Goal: Task Accomplishment & Management: Complete application form

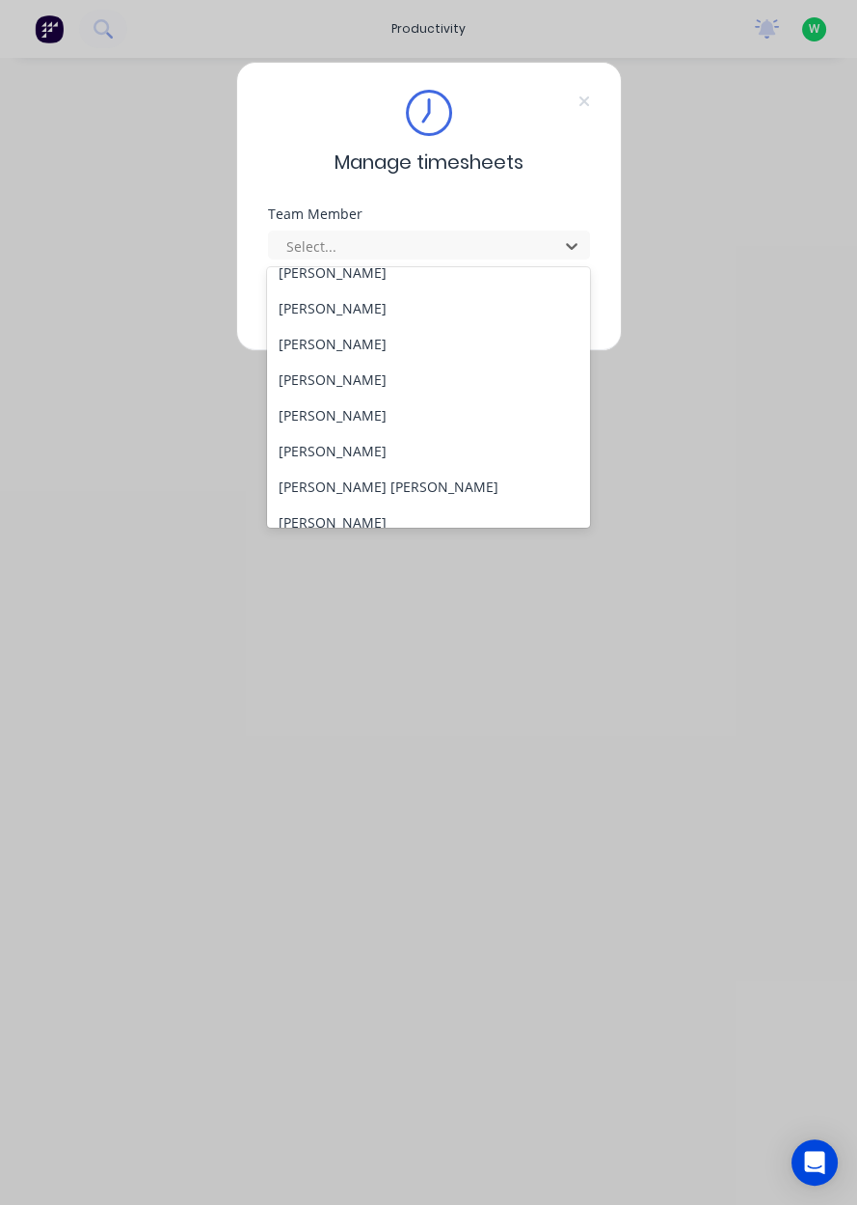
scroll to position [104, 0]
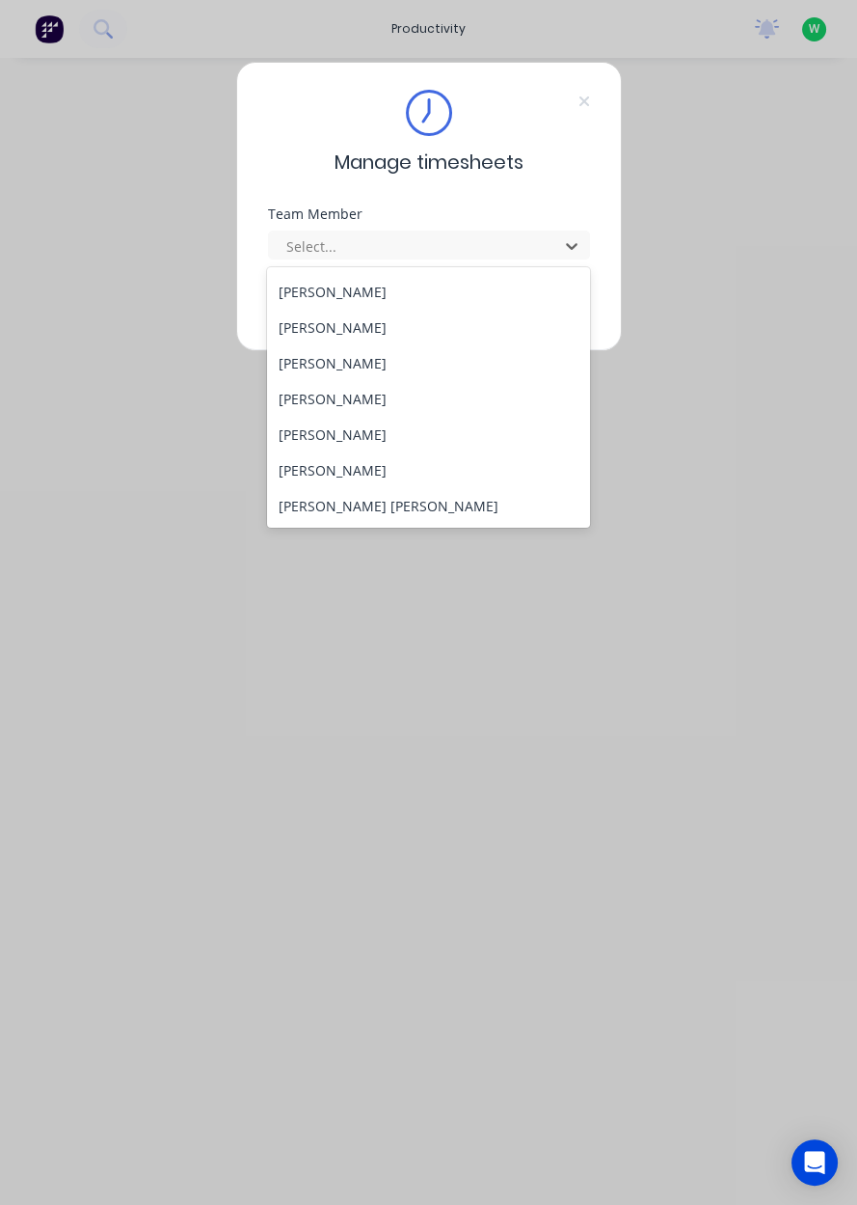
click at [344, 508] on div "[PERSON_NAME] [PERSON_NAME]" at bounding box center [428, 506] width 323 height 36
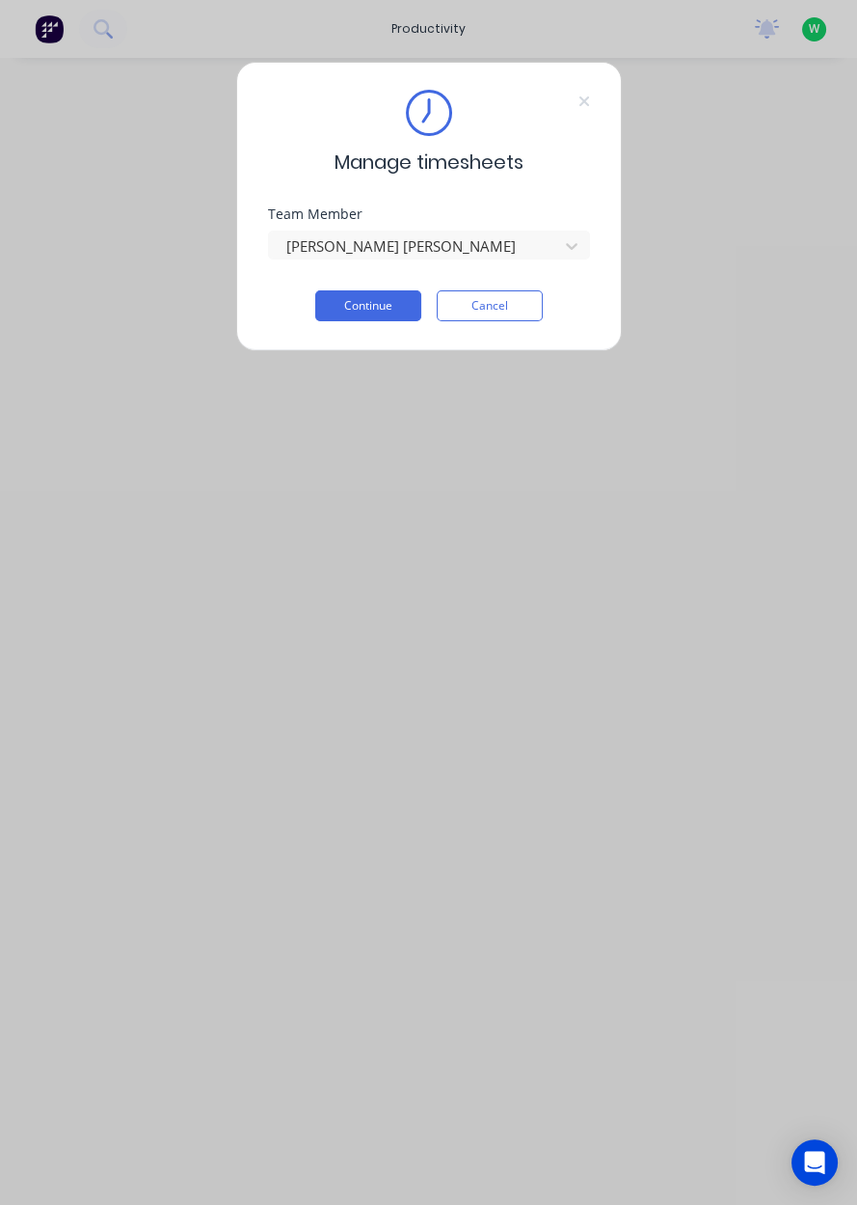
click at [387, 302] on button "Continue" at bounding box center [368, 305] width 106 height 31
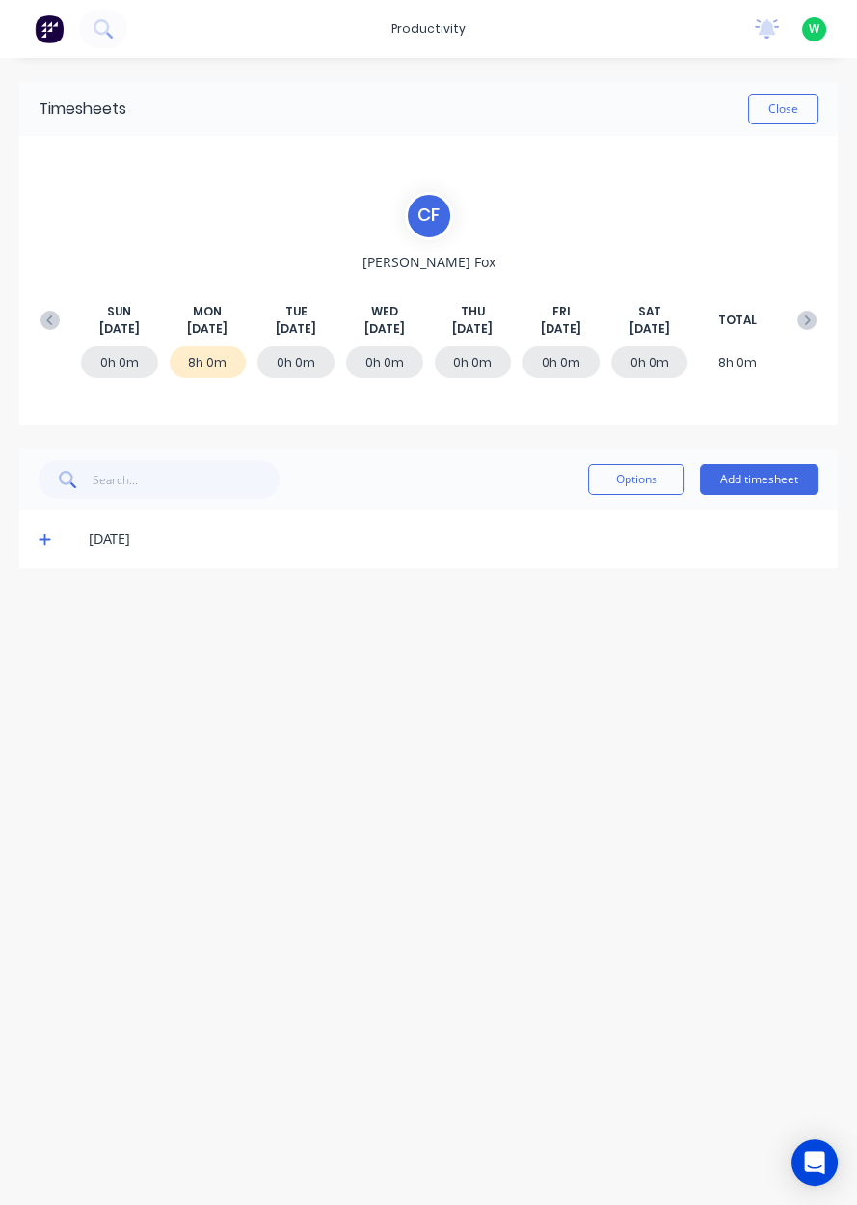
click at [750, 475] on button "Add timesheet" at bounding box center [759, 479] width 119 height 31
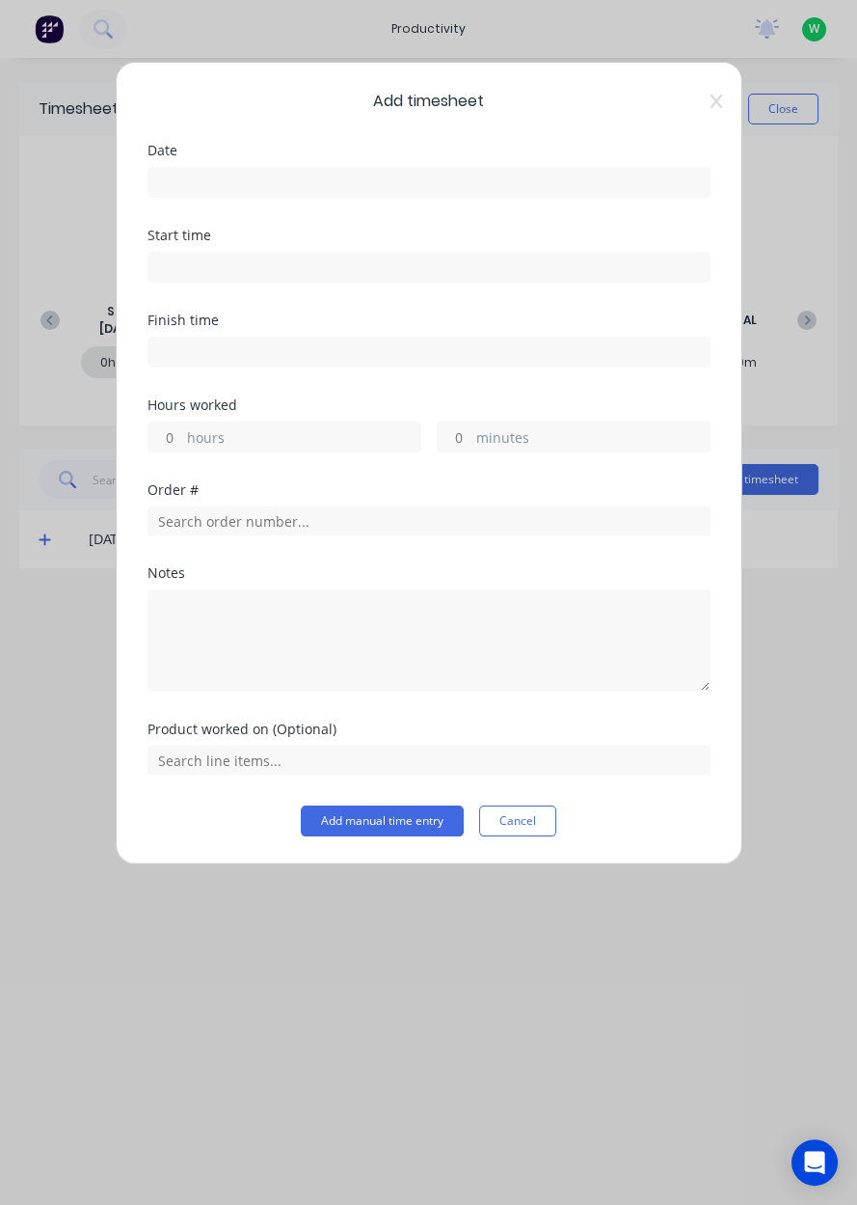
click at [499, 188] on input at bounding box center [429, 182] width 561 height 29
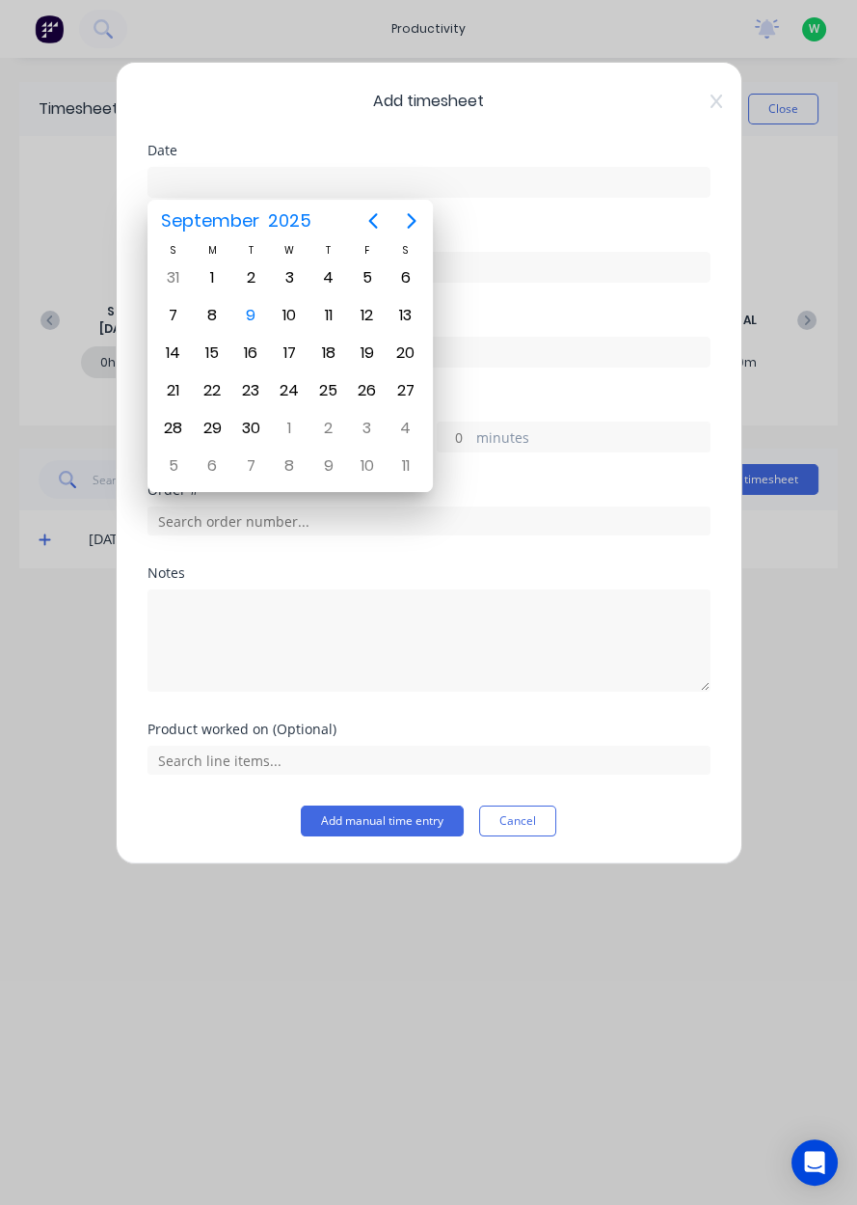
click at [263, 319] on div "9" at bounding box center [250, 315] width 39 height 37
type input "[DATE]"
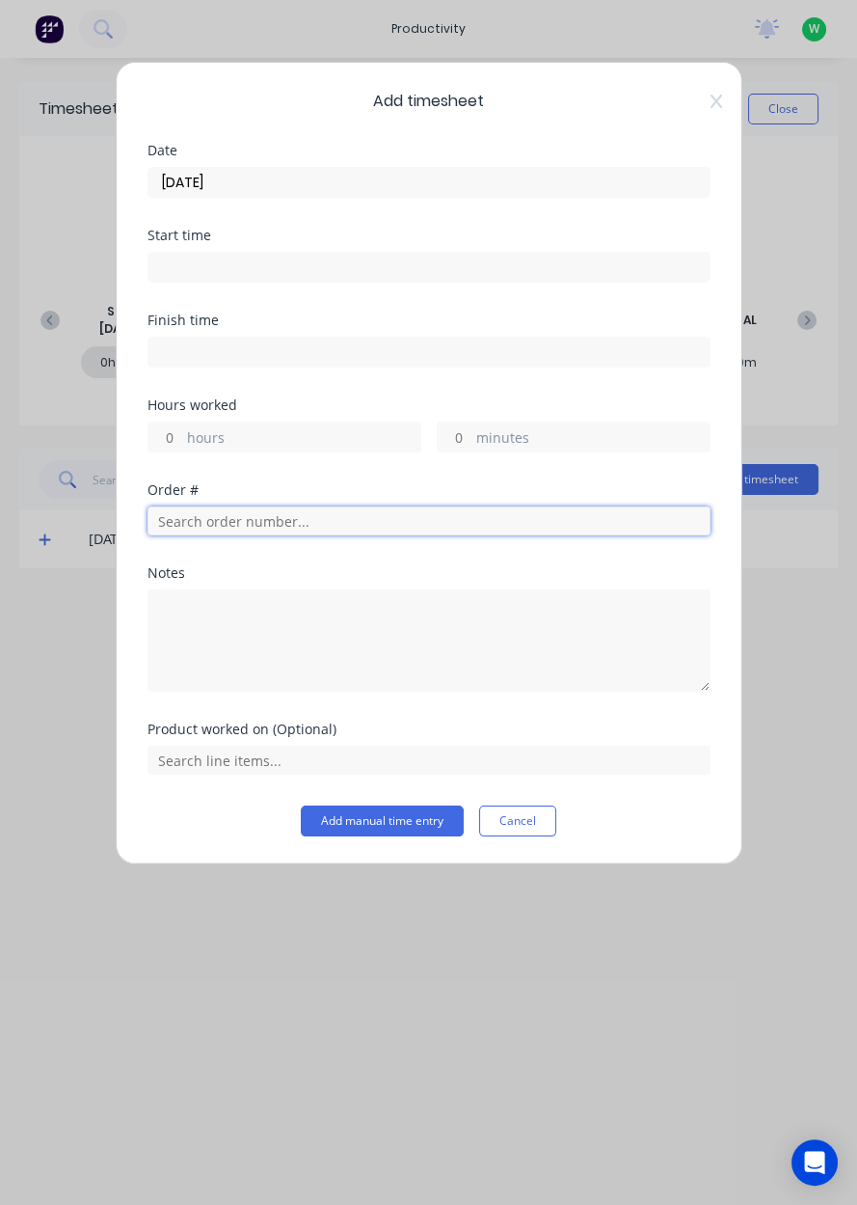
click at [390, 526] on input "text" at bounding box center [429, 520] width 563 height 29
type input "17943"
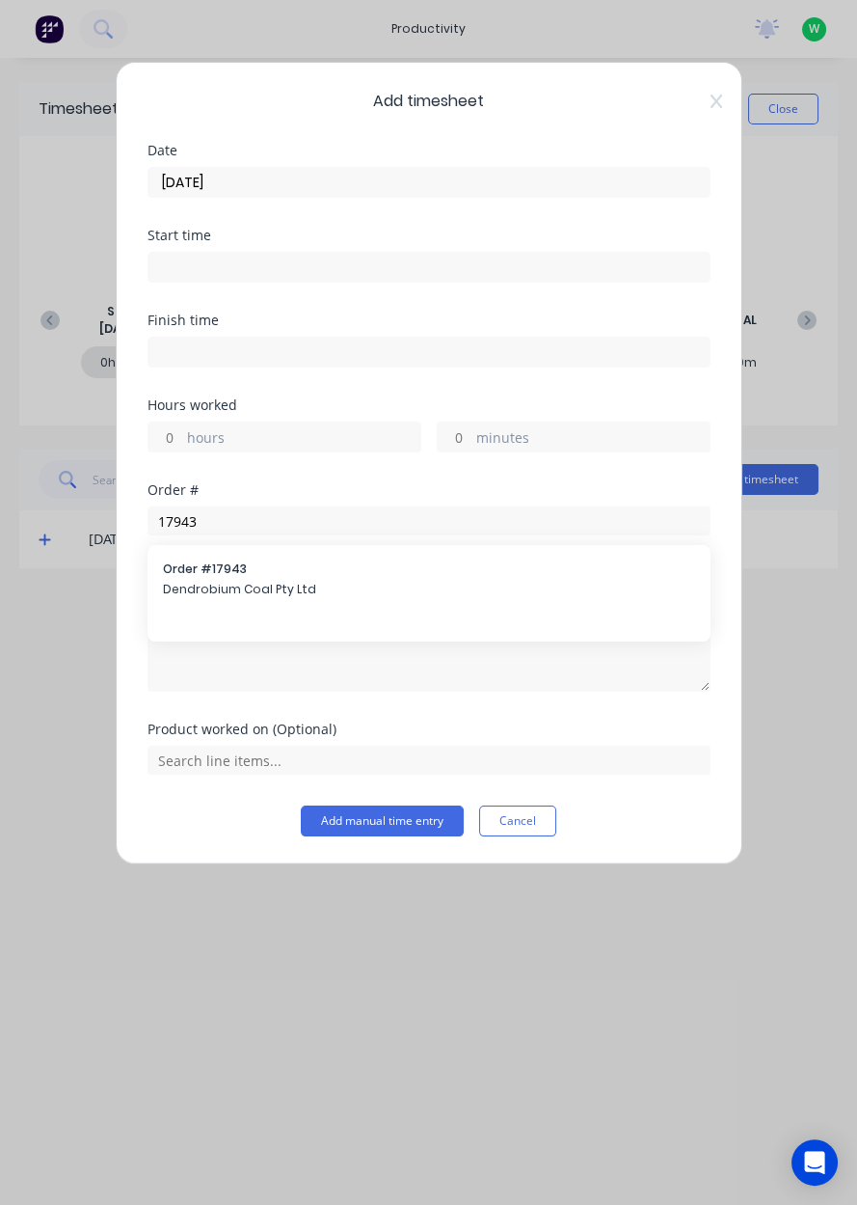
click at [374, 581] on span "Dendrobium Coal Pty Ltd" at bounding box center [429, 589] width 532 height 17
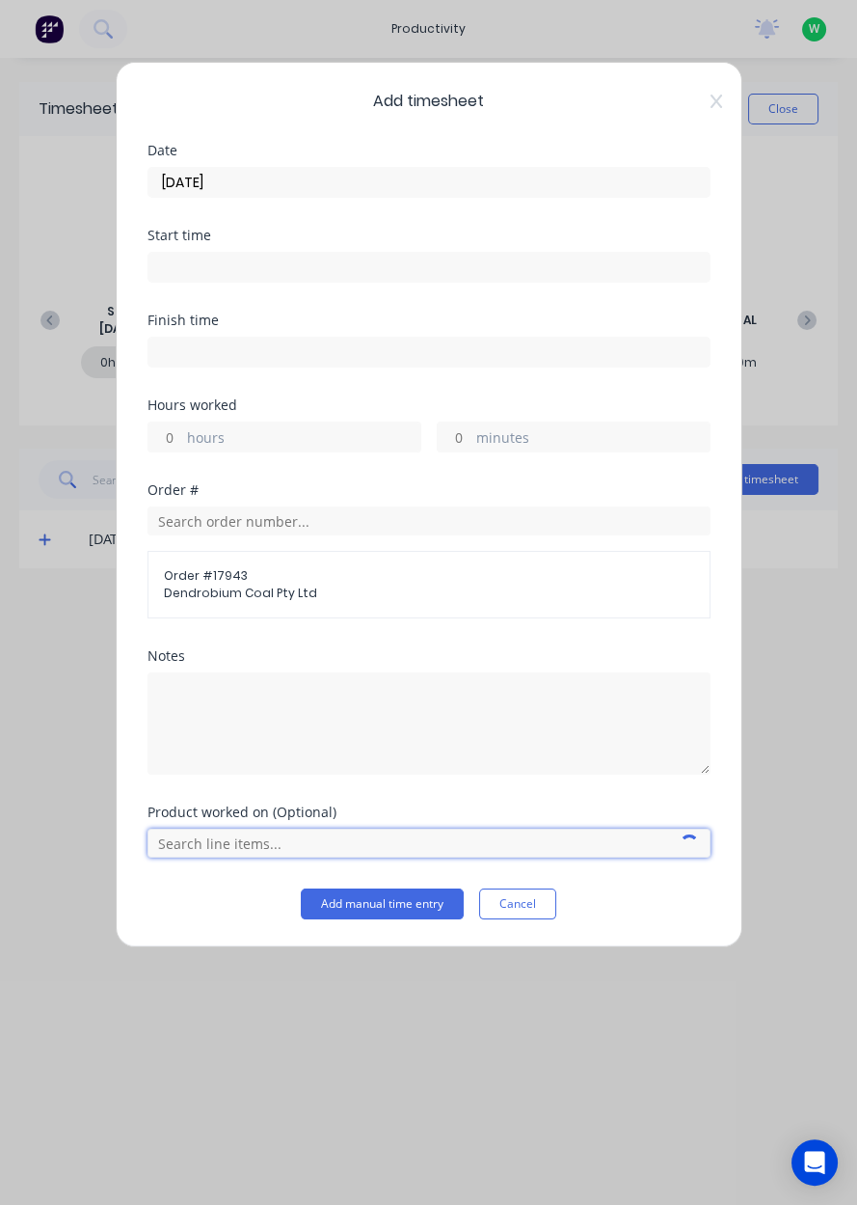
click at [388, 839] on input "text" at bounding box center [429, 842] width 563 height 29
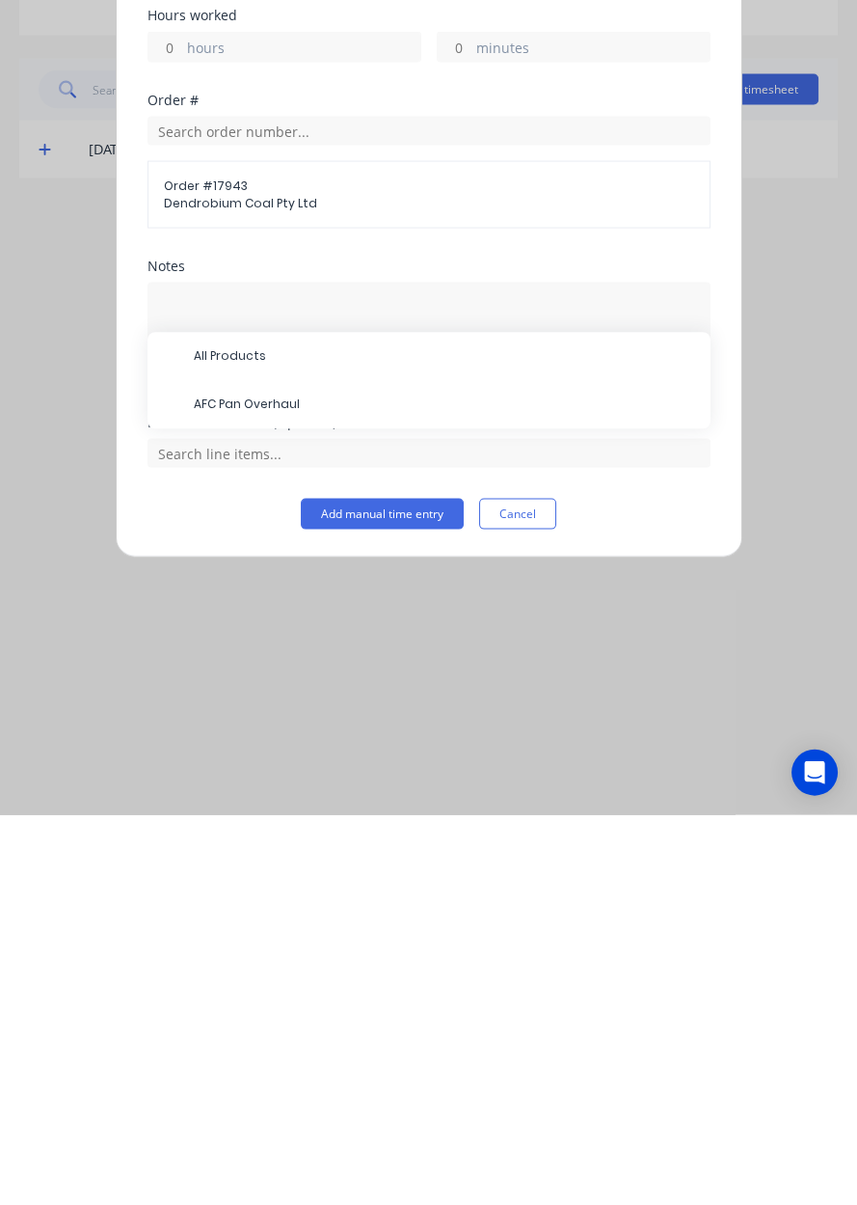
click at [424, 799] on span "AFC Pan Overhaul" at bounding box center [444, 794] width 501 height 17
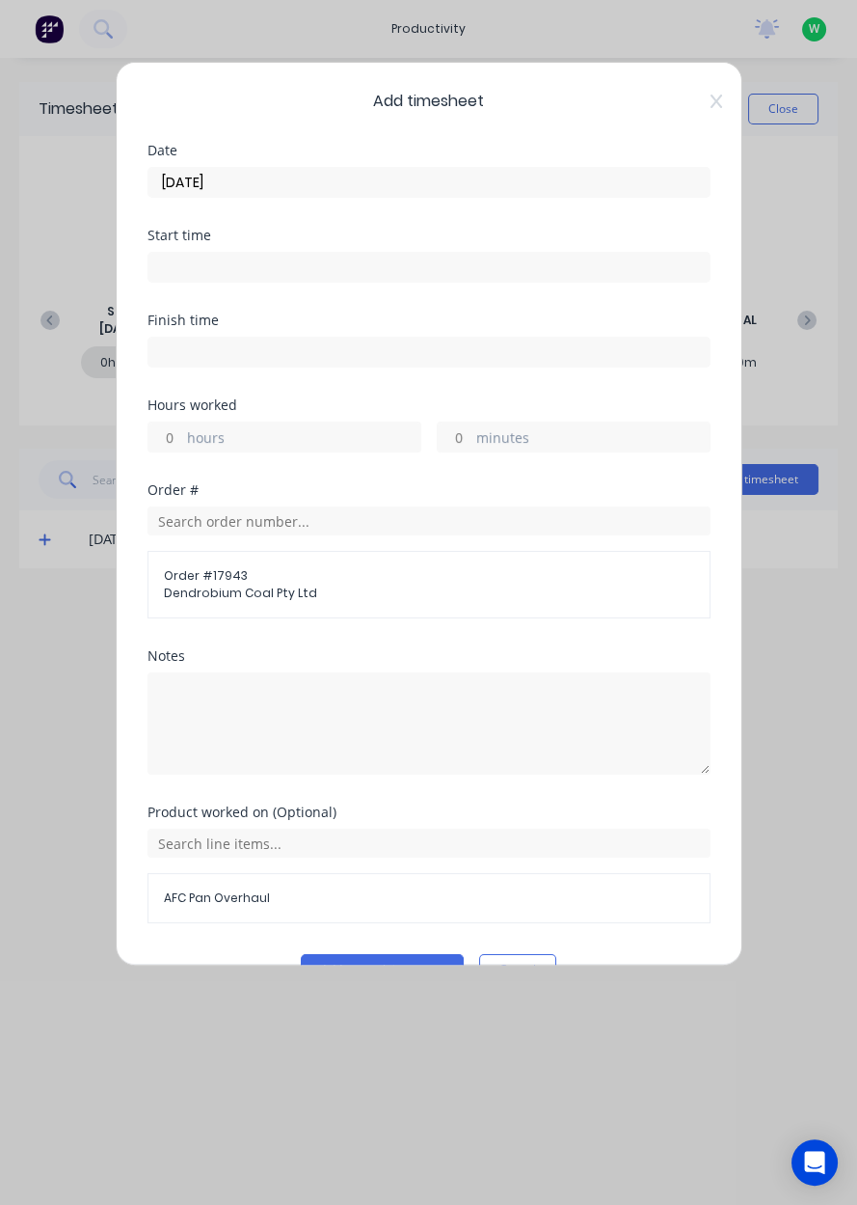
click at [286, 441] on label "hours" at bounding box center [303, 439] width 233 height 24
click at [182, 441] on input "hours" at bounding box center [166, 436] width 34 height 29
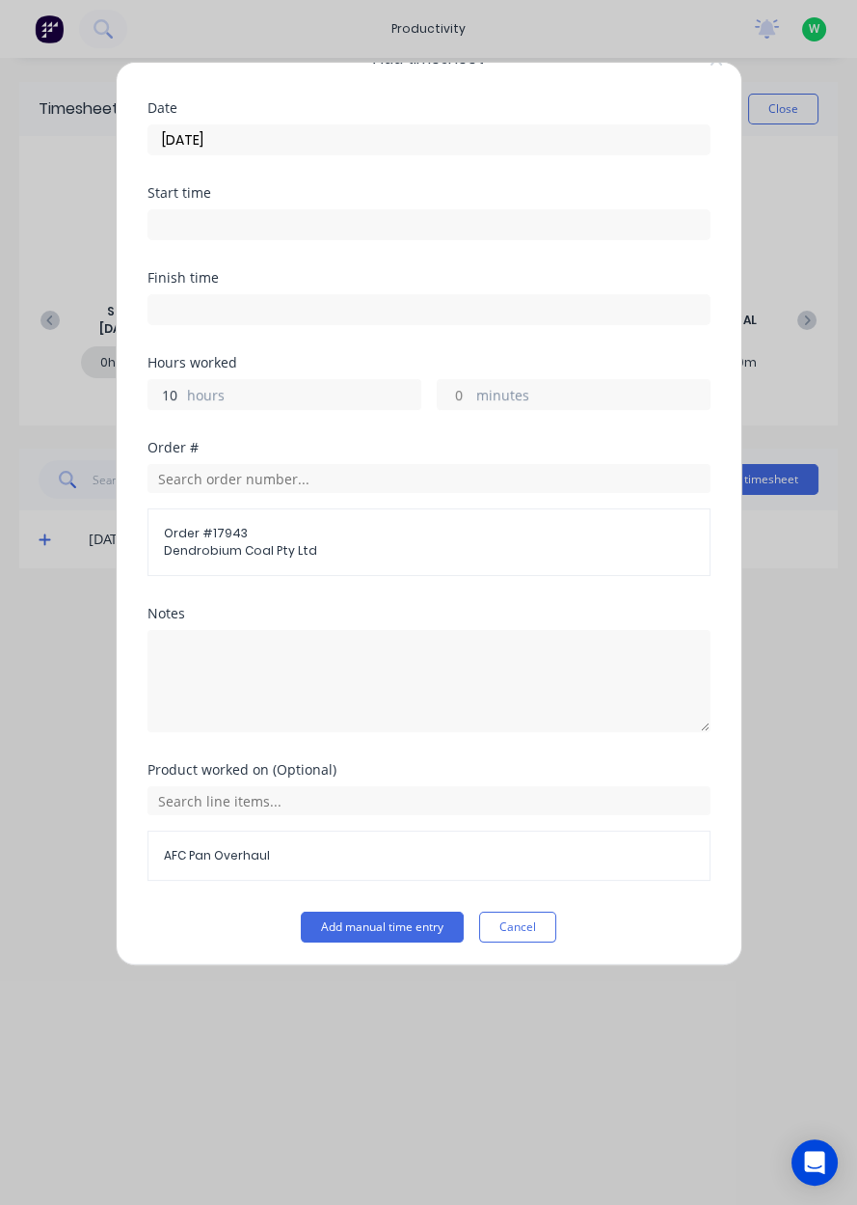
type input "10"
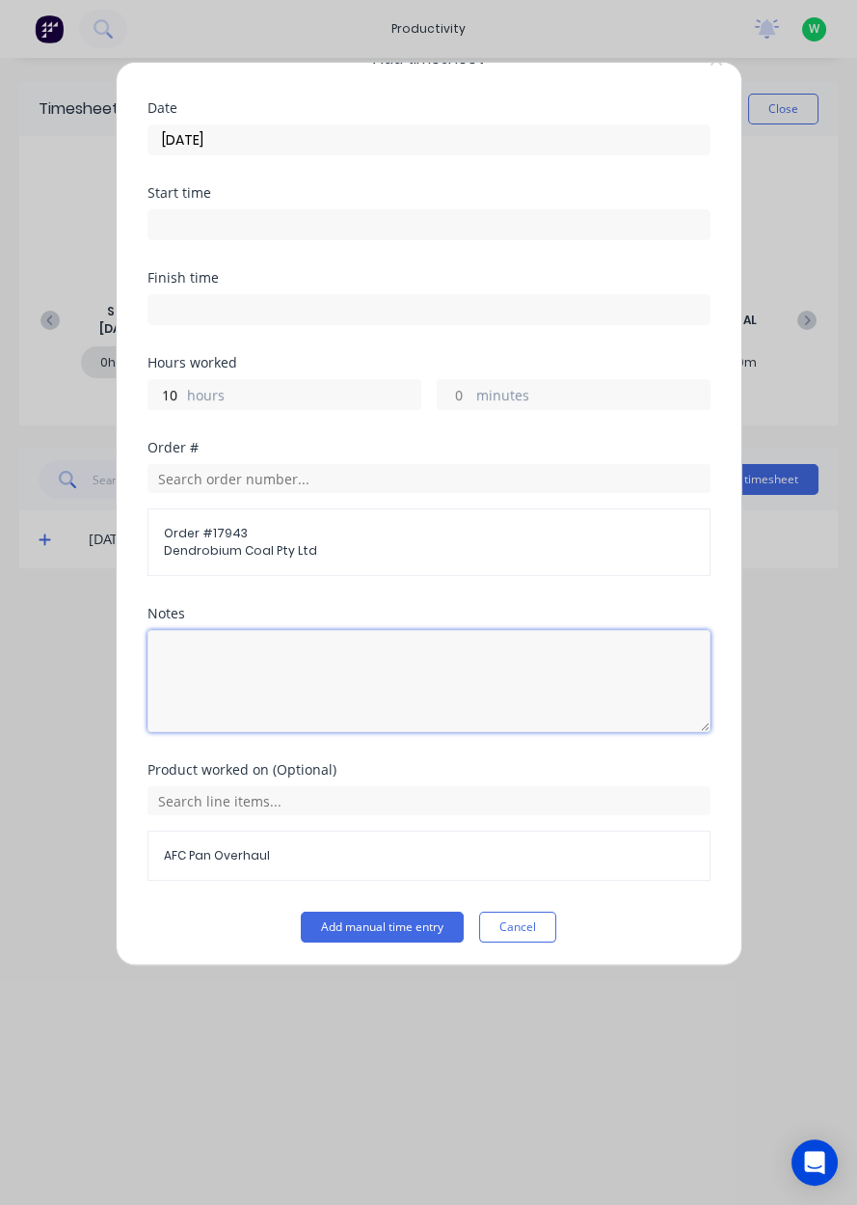
click at [708, 635] on textarea at bounding box center [429, 681] width 563 height 102
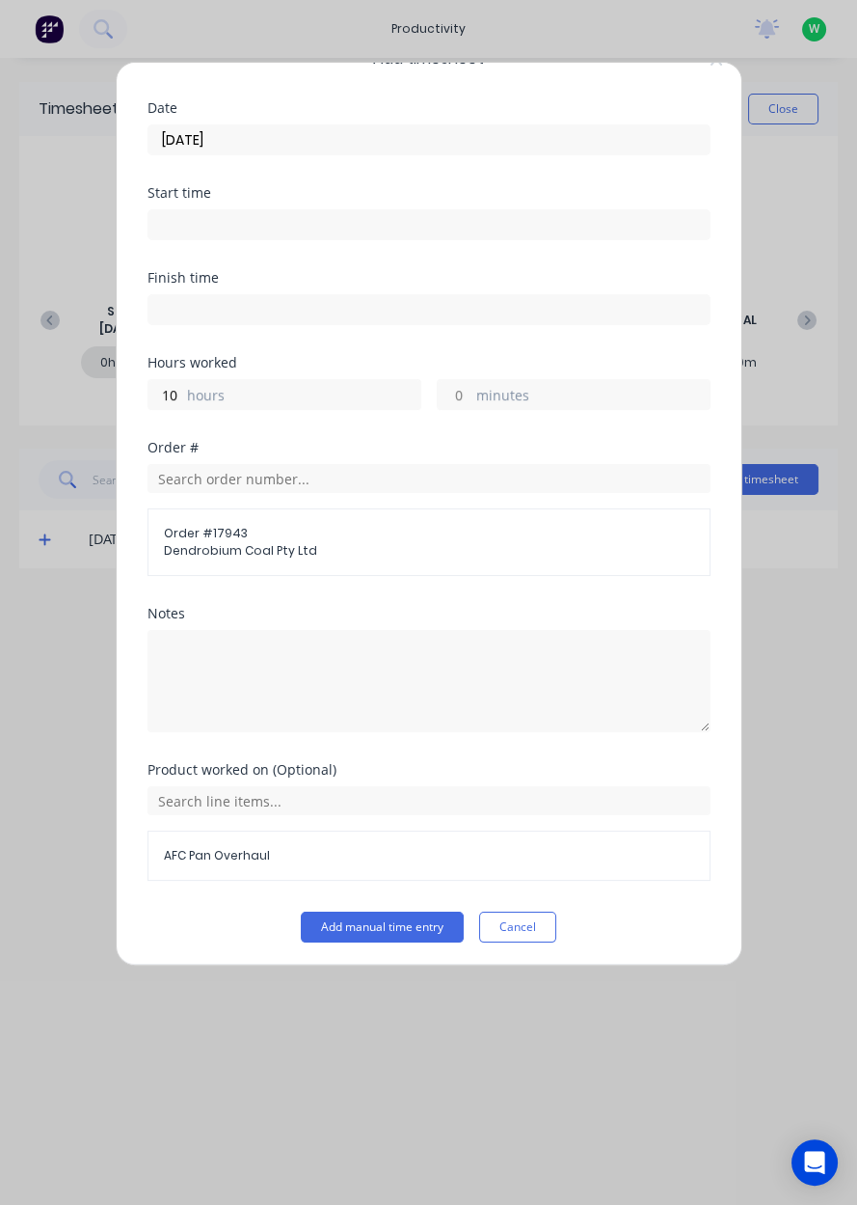
click at [801, 617] on div "Add timesheet Date [DATE] Start time Finish time Hours worked 10 hours minutes …" at bounding box center [428, 602] width 857 height 1205
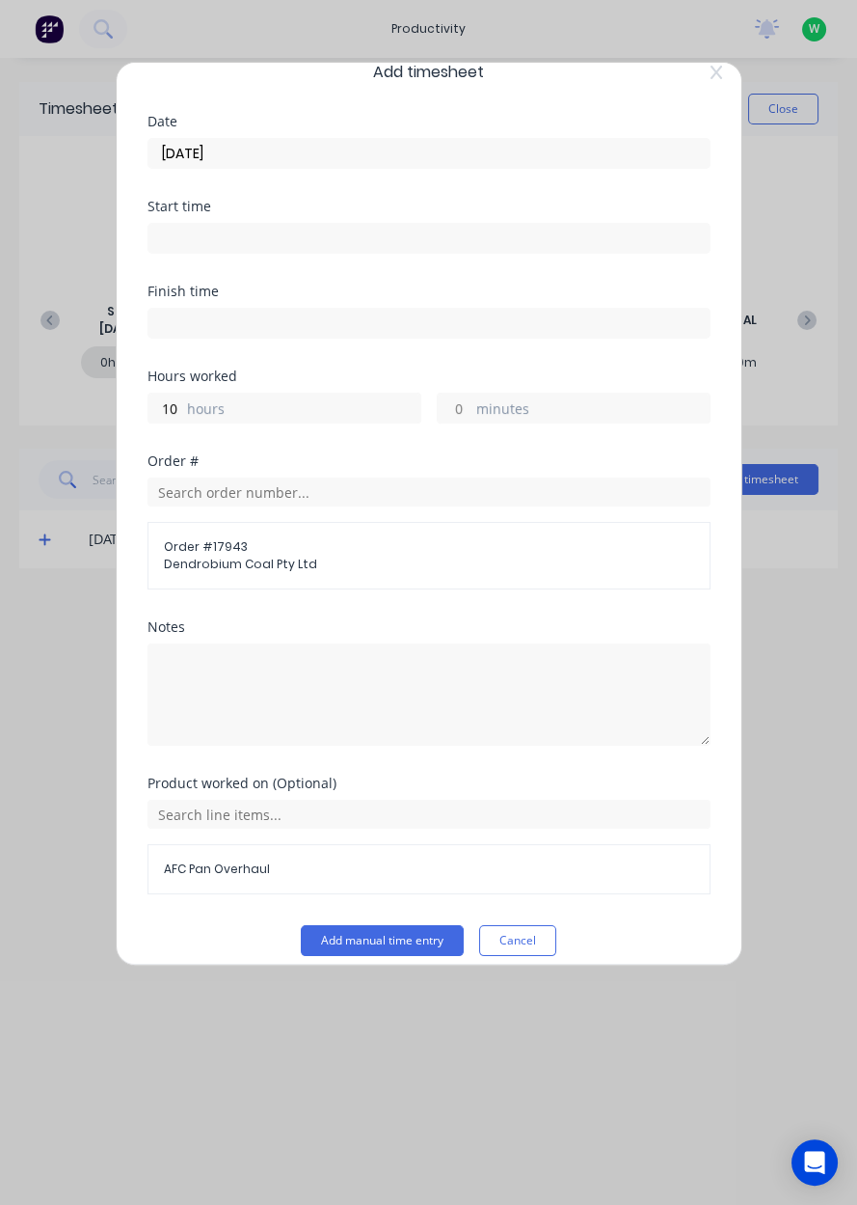
scroll to position [22, 0]
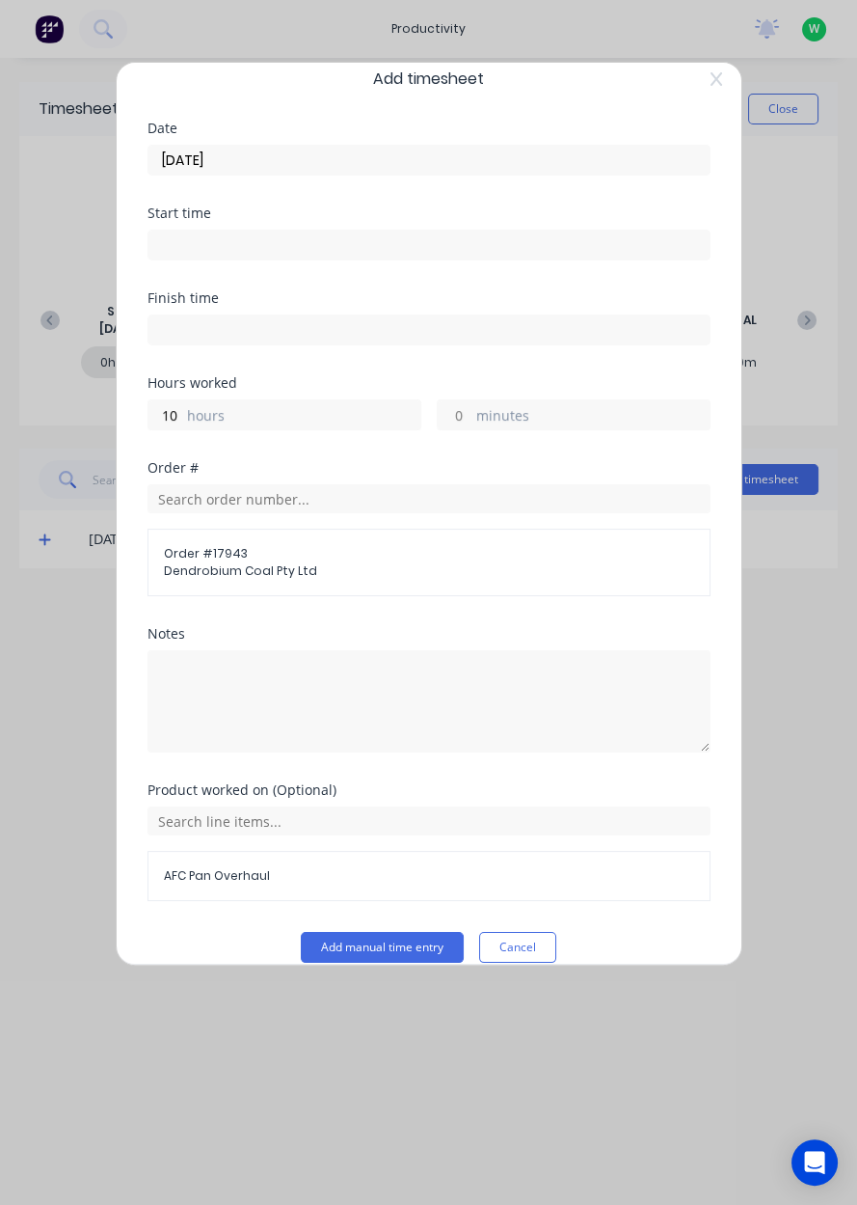
click at [393, 950] on button "Add manual time entry" at bounding box center [382, 947] width 163 height 31
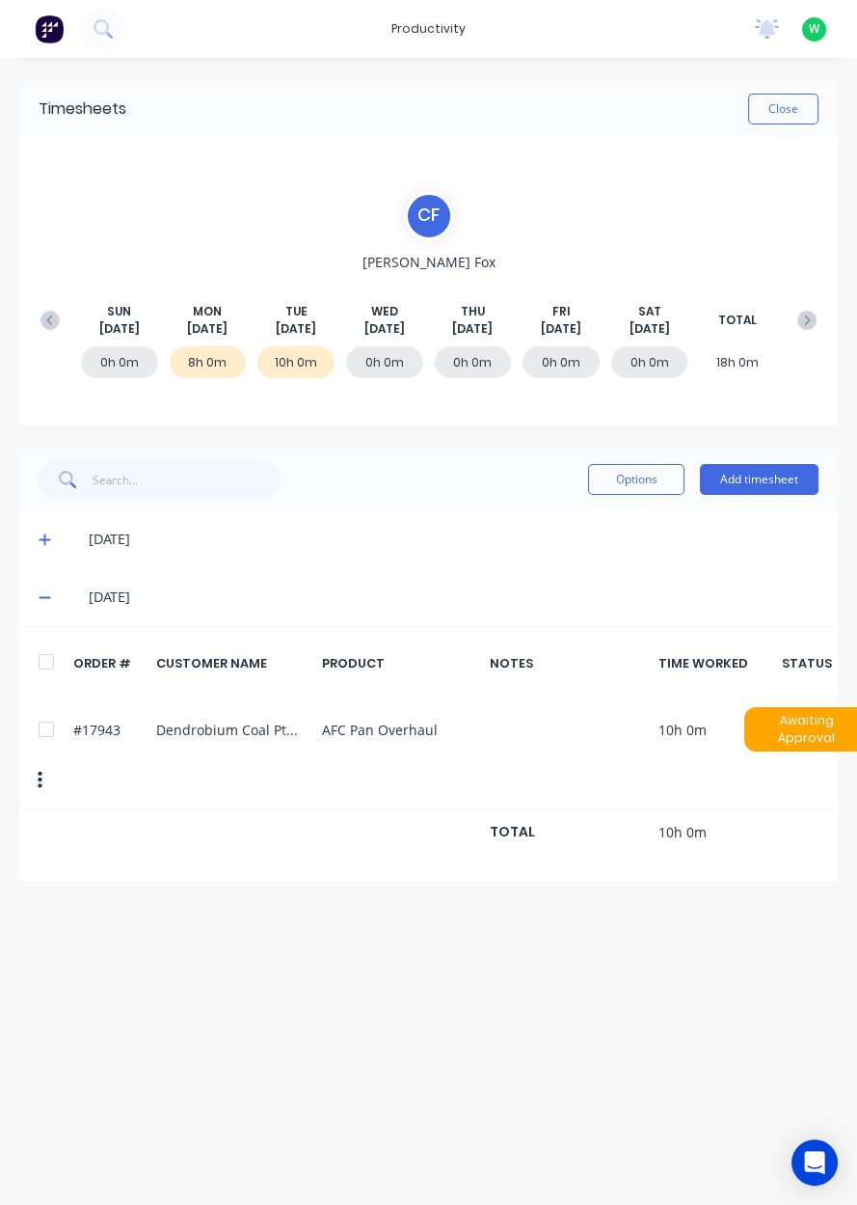
click at [47, 598] on icon at bounding box center [45, 597] width 13 height 14
